Goal: Task Accomplishment & Management: Use online tool/utility

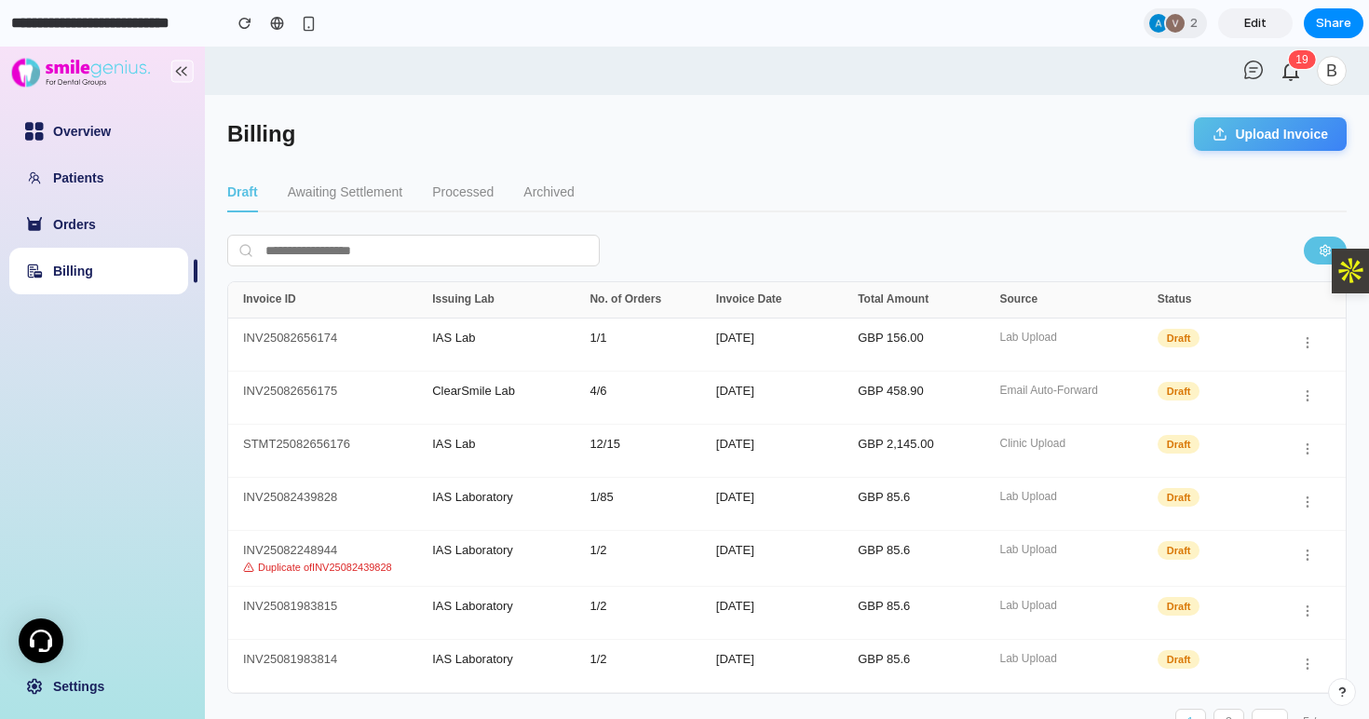
click at [351, 188] on button "Awaiting Settlement" at bounding box center [345, 192] width 115 height 39
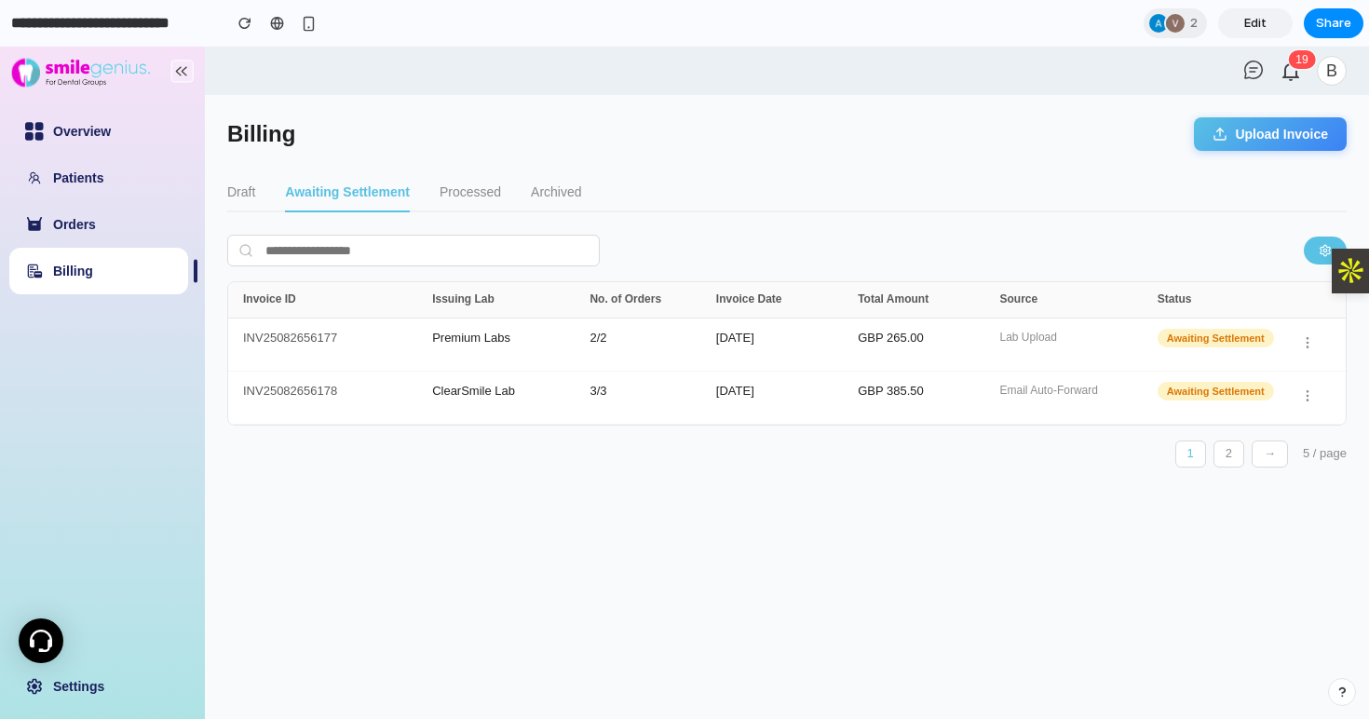
click at [450, 192] on button "Processed" at bounding box center [470, 192] width 61 height 39
click at [559, 192] on button "Archived" at bounding box center [551, 192] width 50 height 39
click at [245, 190] on button "Draft" at bounding box center [241, 192] width 28 height 39
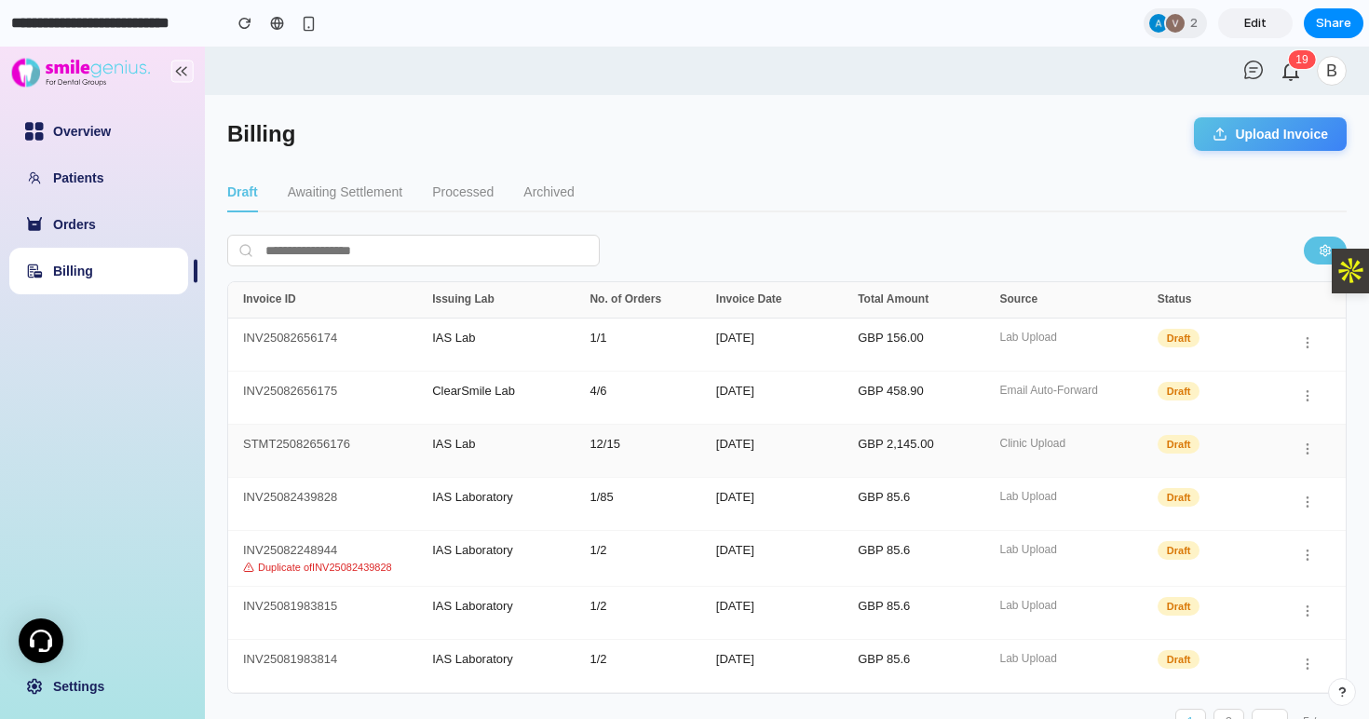
scroll to position [36, 0]
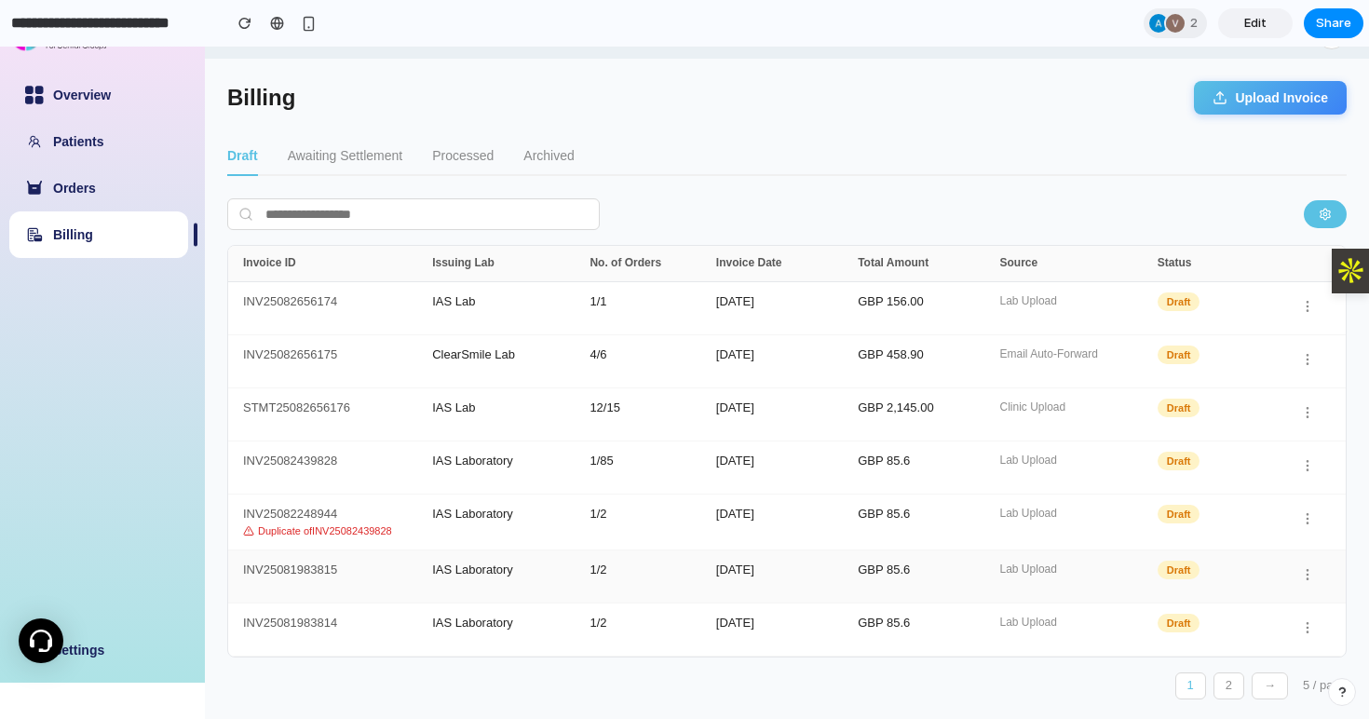
click at [273, 568] on div "INV25081983815" at bounding box center [337, 576] width 189 height 26
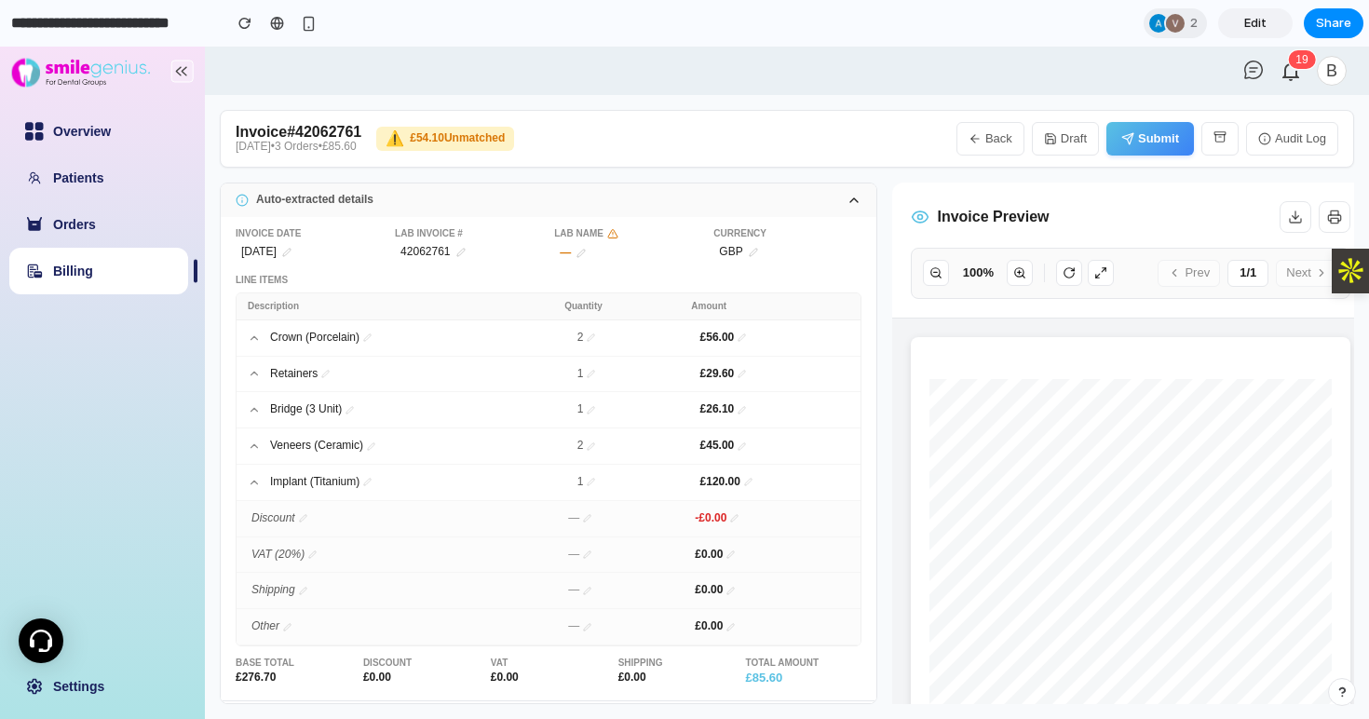
scroll to position [0, 0]
click at [77, 278] on link "Billing" at bounding box center [73, 271] width 40 height 15
click at [93, 266] on link "Billing" at bounding box center [73, 271] width 40 height 15
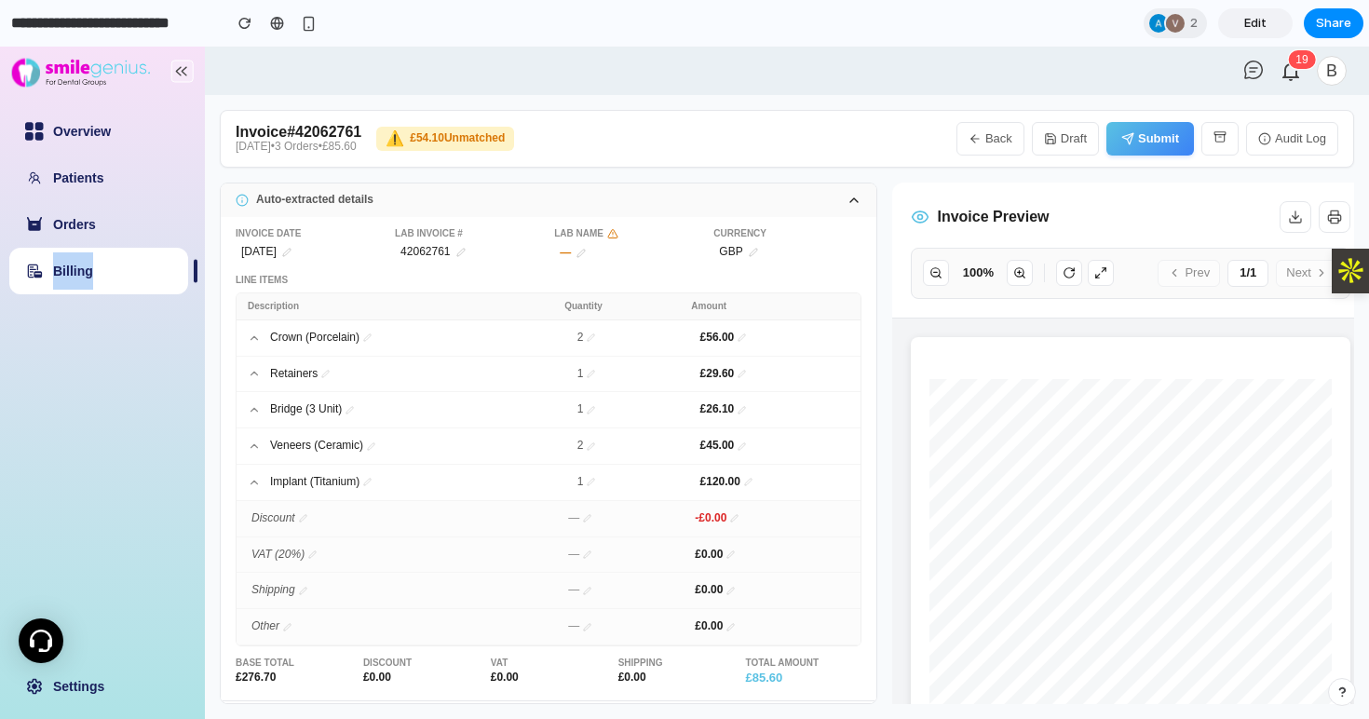
click at [93, 268] on link "Billing" at bounding box center [73, 271] width 40 height 15
click at [997, 141] on button "Back" at bounding box center [990, 139] width 68 height 34
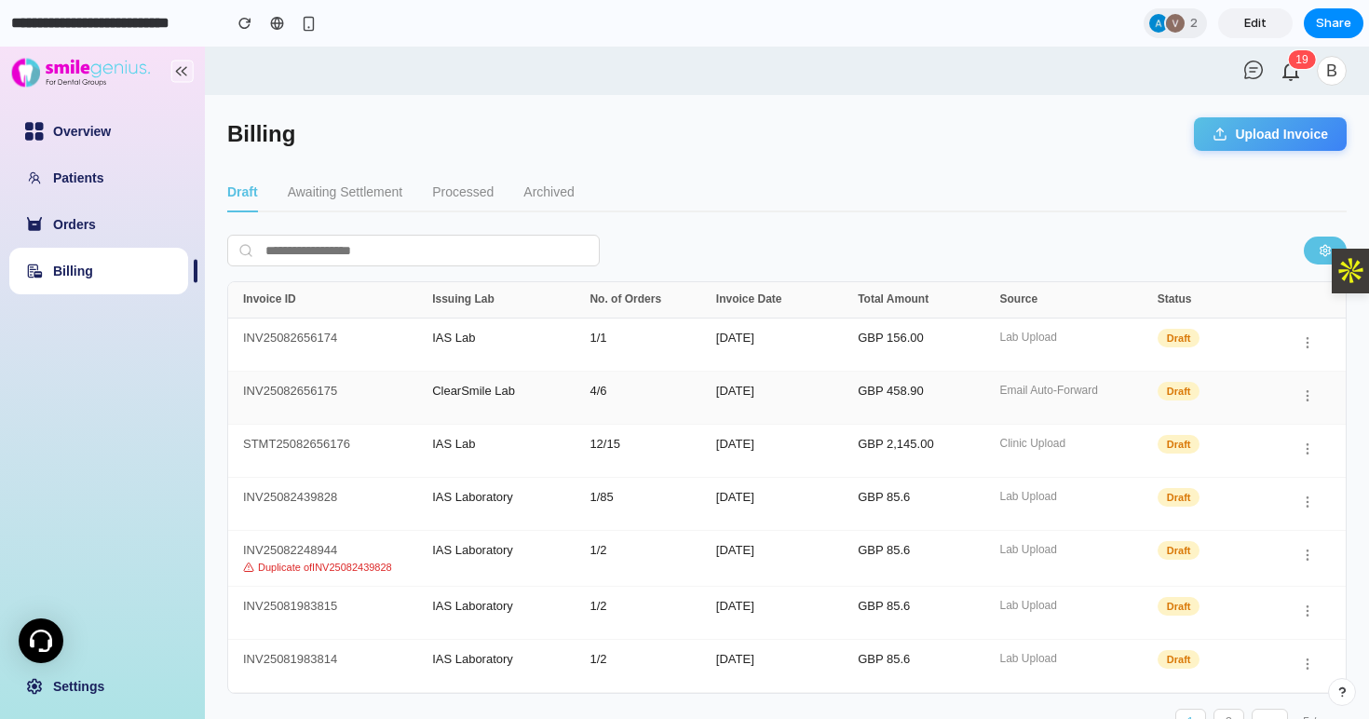
click at [302, 399] on div "INV25082656175" at bounding box center [337, 398] width 189 height 26
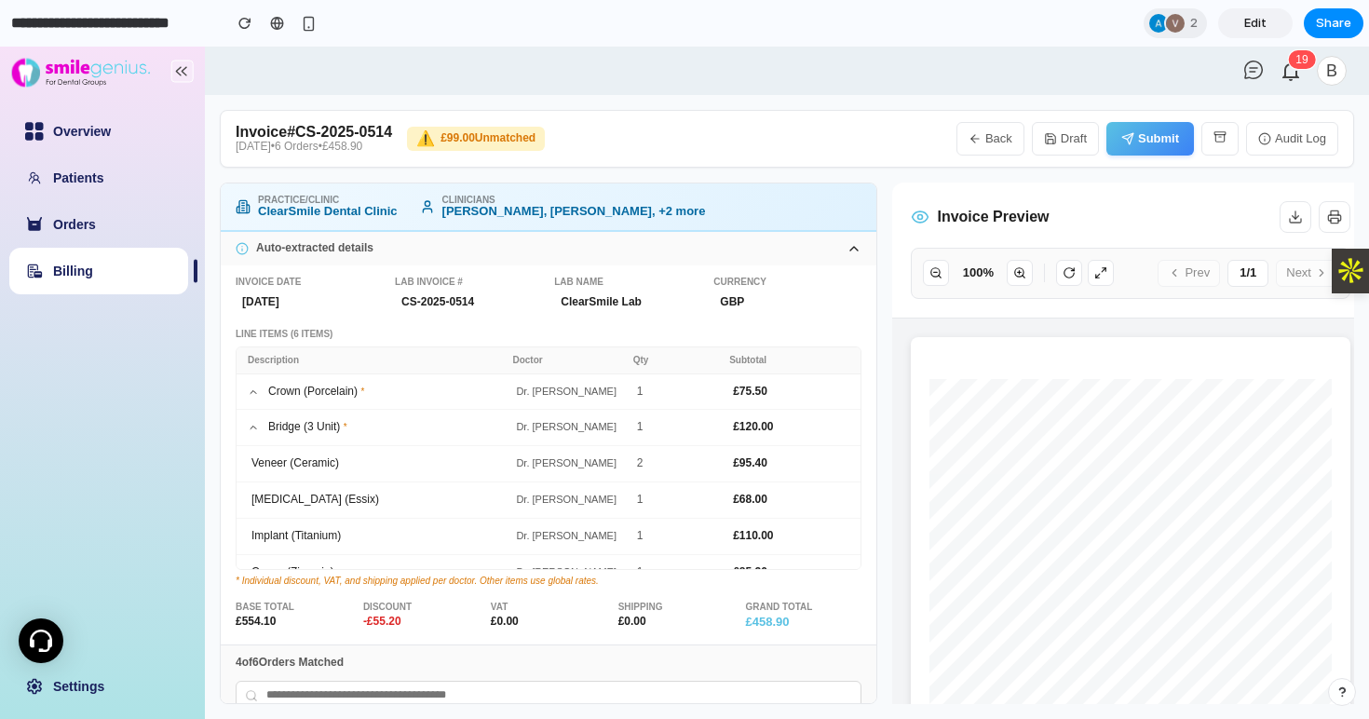
click at [256, 429] on icon at bounding box center [253, 427] width 11 height 11
click at [288, 466] on div "Veneer (Ceramic)" at bounding box center [380, 463] width 264 height 17
click at [318, 500] on div "[MEDICAL_DATA] (Essix)" at bounding box center [380, 502] width 264 height 17
click at [76, 264] on link "Billing" at bounding box center [73, 271] width 40 height 15
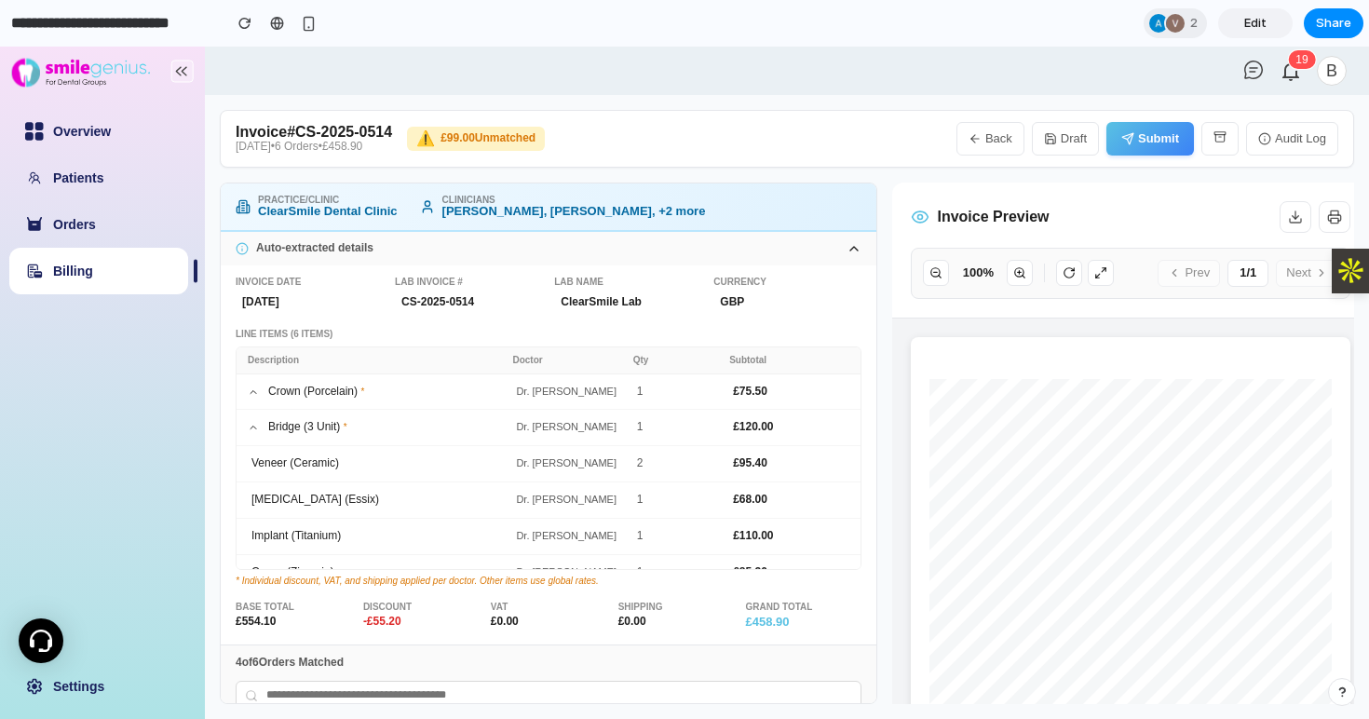
click at [76, 264] on link "Billing" at bounding box center [73, 271] width 40 height 15
click at [61, 221] on link "Orders" at bounding box center [74, 224] width 43 height 15
click at [74, 269] on link "Billing" at bounding box center [73, 271] width 40 height 15
click at [1146, 139] on button "Submit" at bounding box center [1150, 139] width 88 height 34
click at [990, 135] on button "Back" at bounding box center [990, 139] width 68 height 34
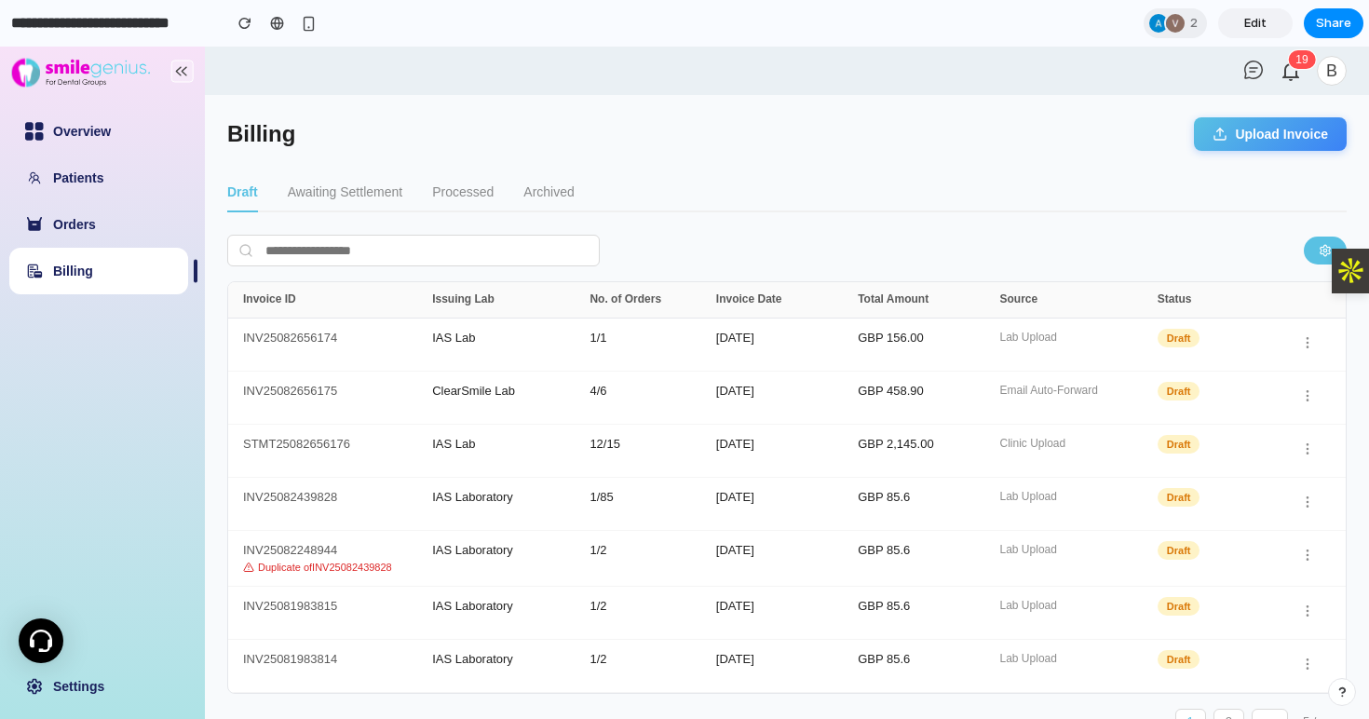
click at [1217, 151] on main "Billing Upload Invoice Draft Awaiting Settlement Processed Archived Invoice ID …" at bounding box center [787, 426] width 1164 height 663
click at [1248, 140] on button "Upload Invoice" at bounding box center [1270, 134] width 153 height 34
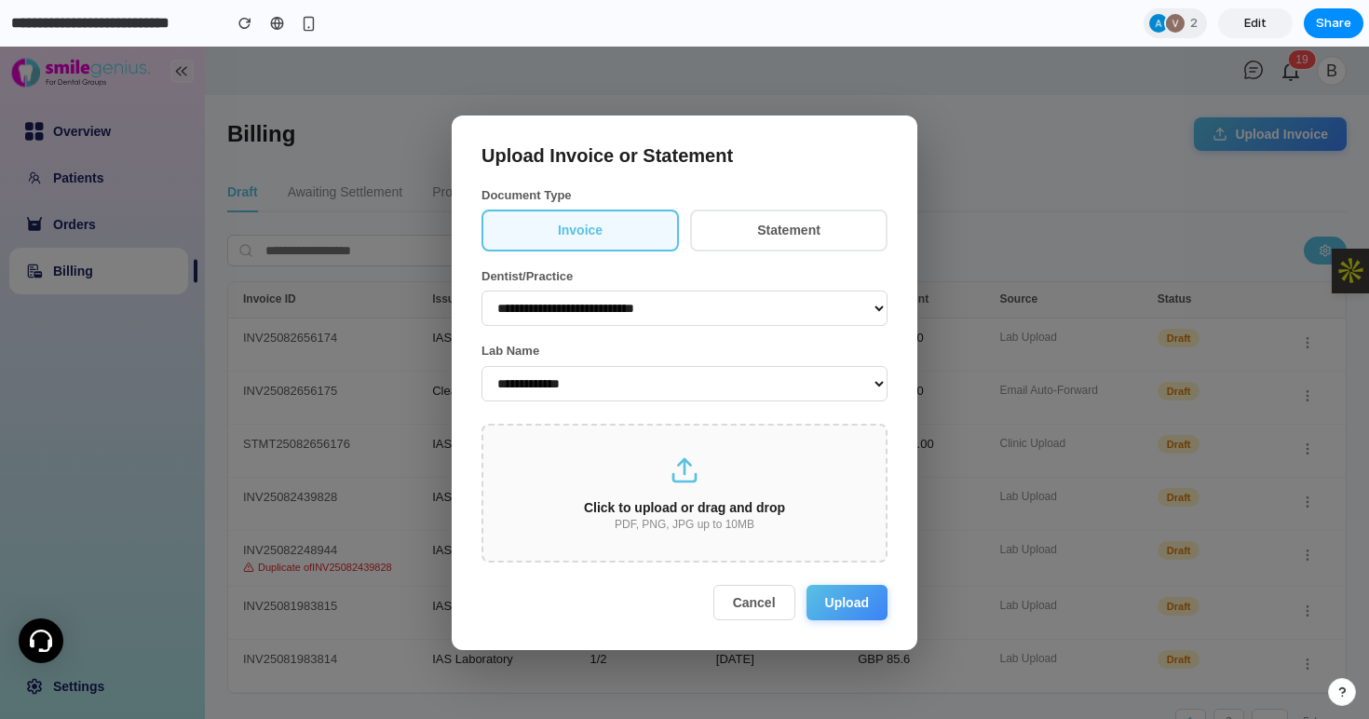
click at [782, 228] on button "Statement" at bounding box center [788, 230] width 197 height 41
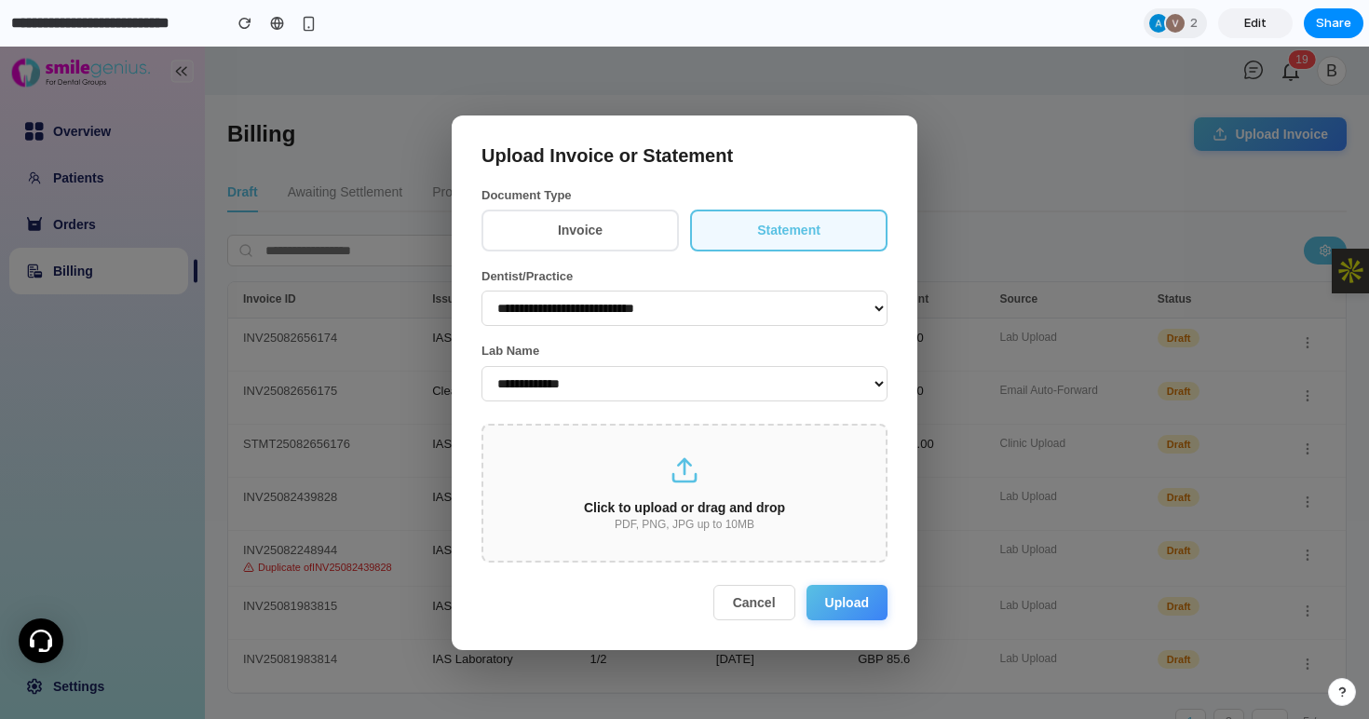
scroll to position [36, 0]
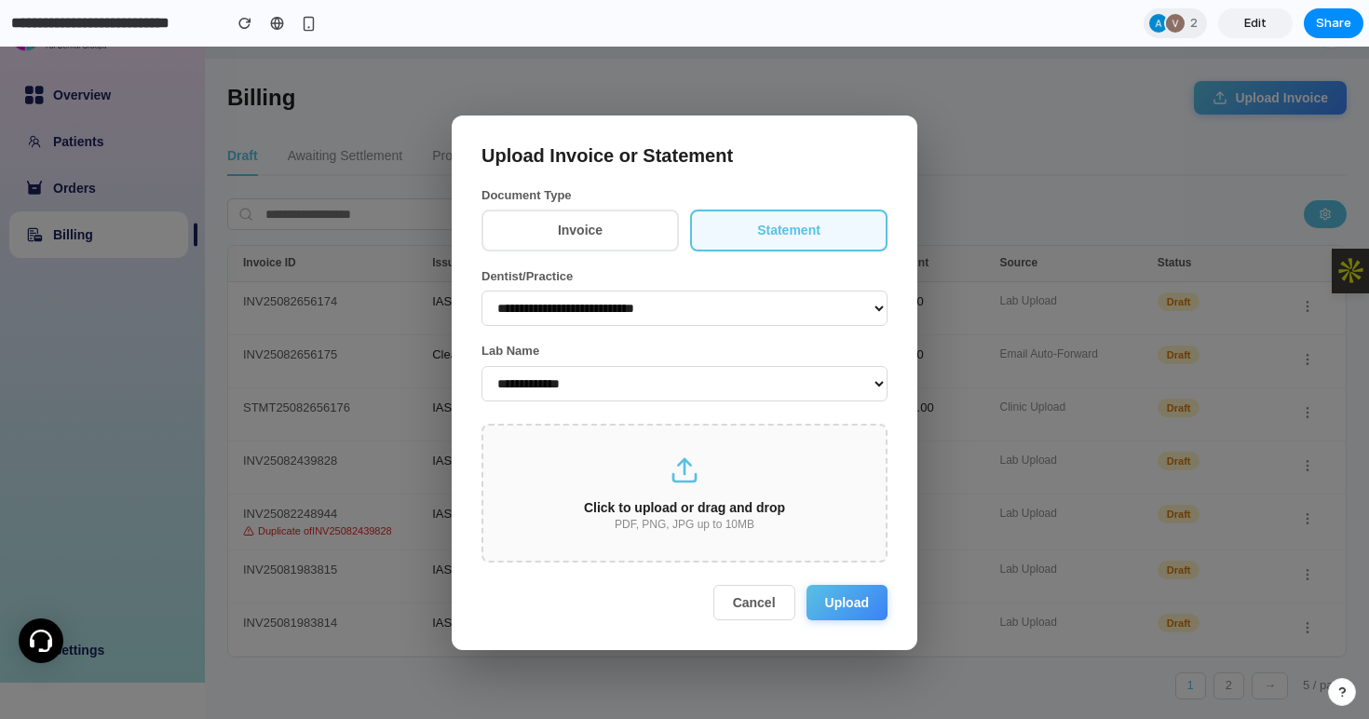
click at [592, 235] on button "Invoice" at bounding box center [579, 230] width 197 height 41
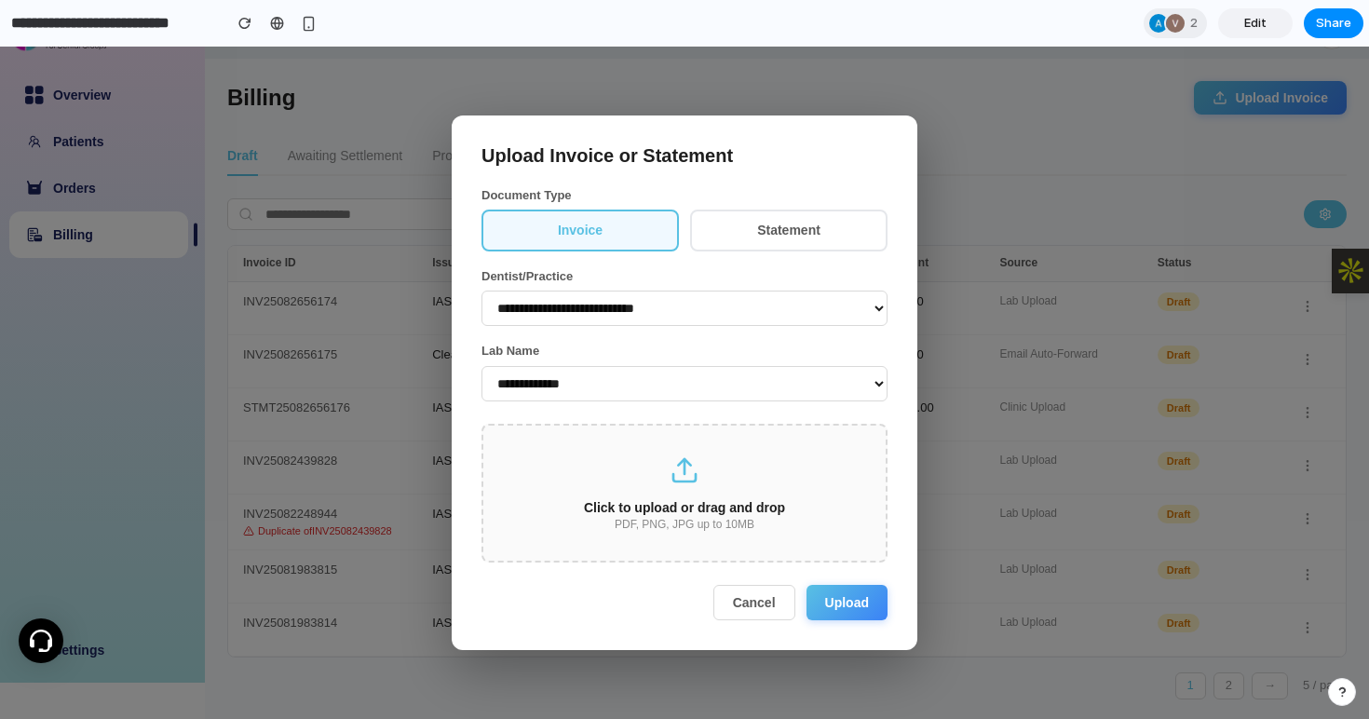
click at [623, 308] on select "**********" at bounding box center [684, 308] width 406 height 35
select select "**********"
click at [481, 291] on select "**********" at bounding box center [684, 308] width 406 height 35
click at [577, 383] on select "**********" at bounding box center [684, 383] width 406 height 35
select select "**********"
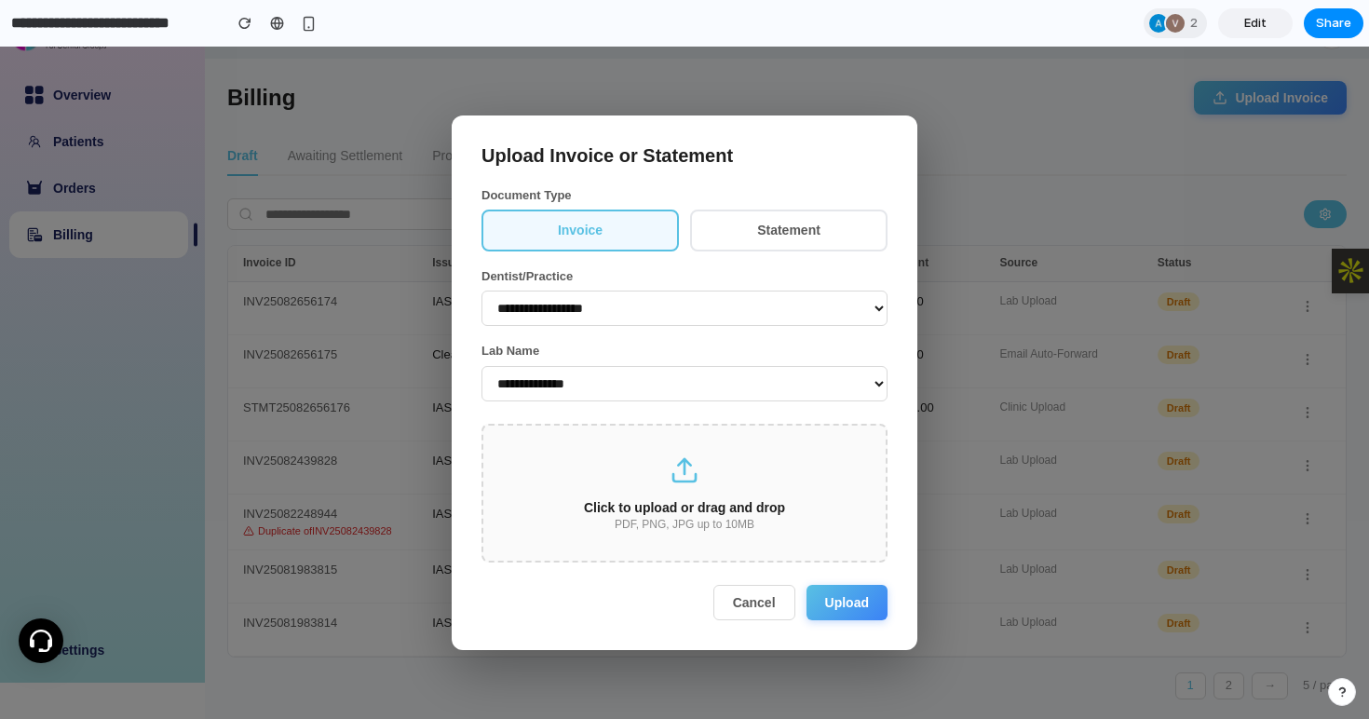
click at [481, 366] on select "**********" at bounding box center [684, 383] width 406 height 35
click at [712, 505] on div "Click to upload or drag and drop" at bounding box center [684, 507] width 343 height 15
click at [656, 511] on div "Click to upload or drag and drop" at bounding box center [684, 507] width 343 height 15
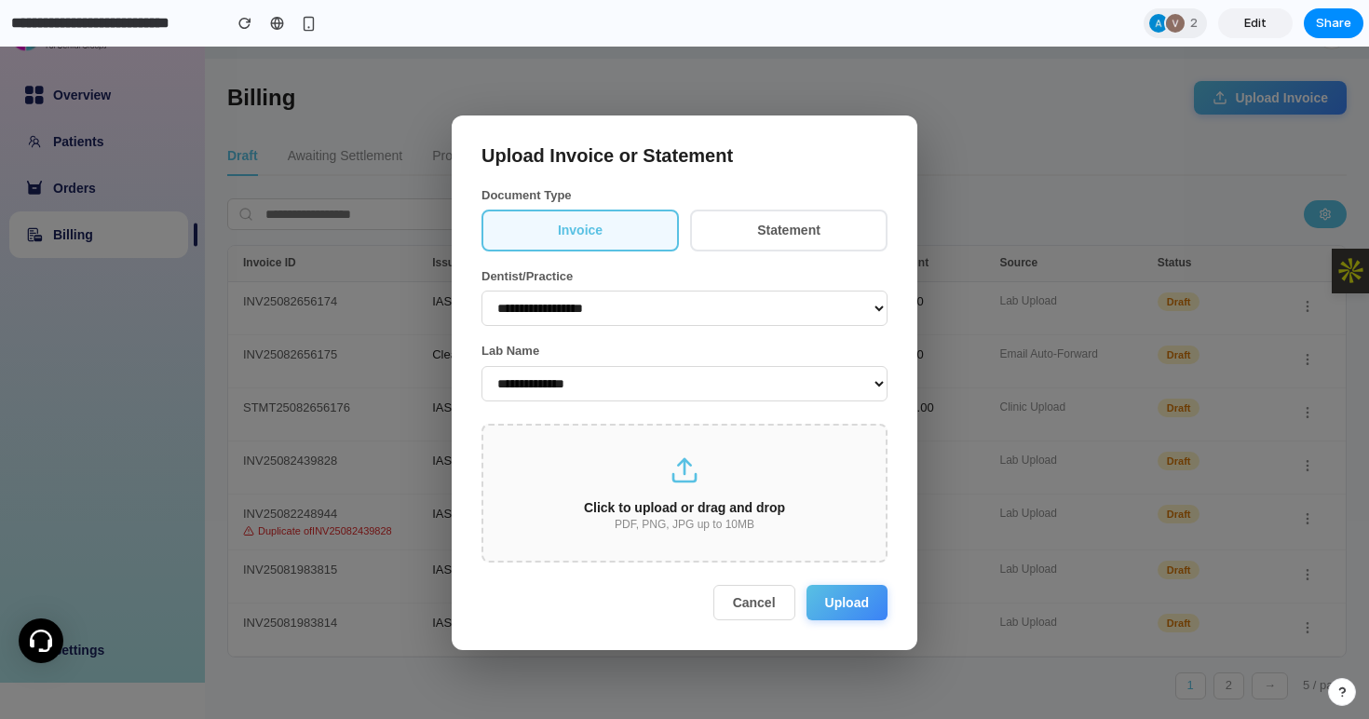
click at [691, 480] on icon at bounding box center [685, 470] width 30 height 30
click at [851, 610] on button "Upload" at bounding box center [846, 602] width 81 height 35
